Goal: Use online tool/utility: Utilize a website feature to perform a specific function

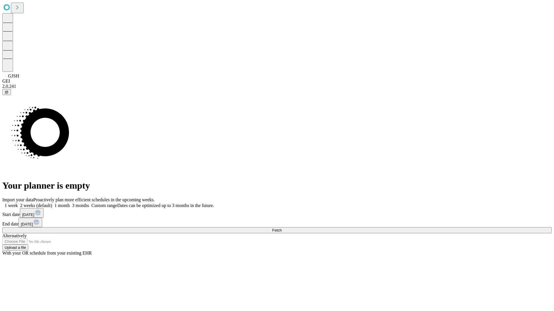
click at [281, 228] on span "Fetch" at bounding box center [277, 230] width 10 height 4
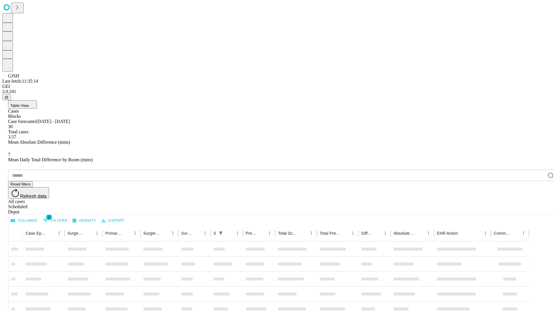
click at [29, 104] on span "Table View" at bounding box center [19, 106] width 18 height 4
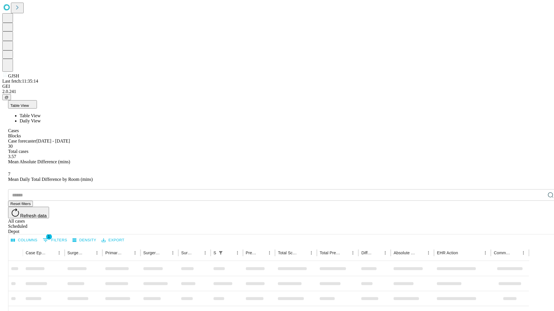
click at [41, 119] on span "Daily View" at bounding box center [30, 121] width 21 height 5
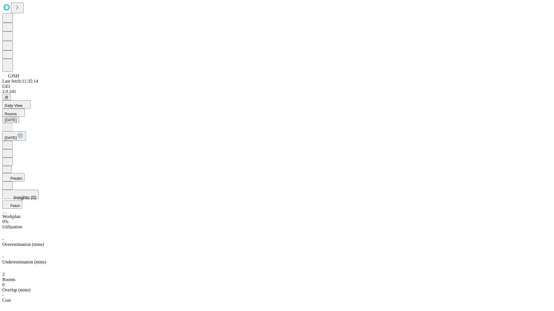
click at [25, 173] on button "Predict" at bounding box center [13, 177] width 22 height 8
